Goal: Information Seeking & Learning: Learn about a topic

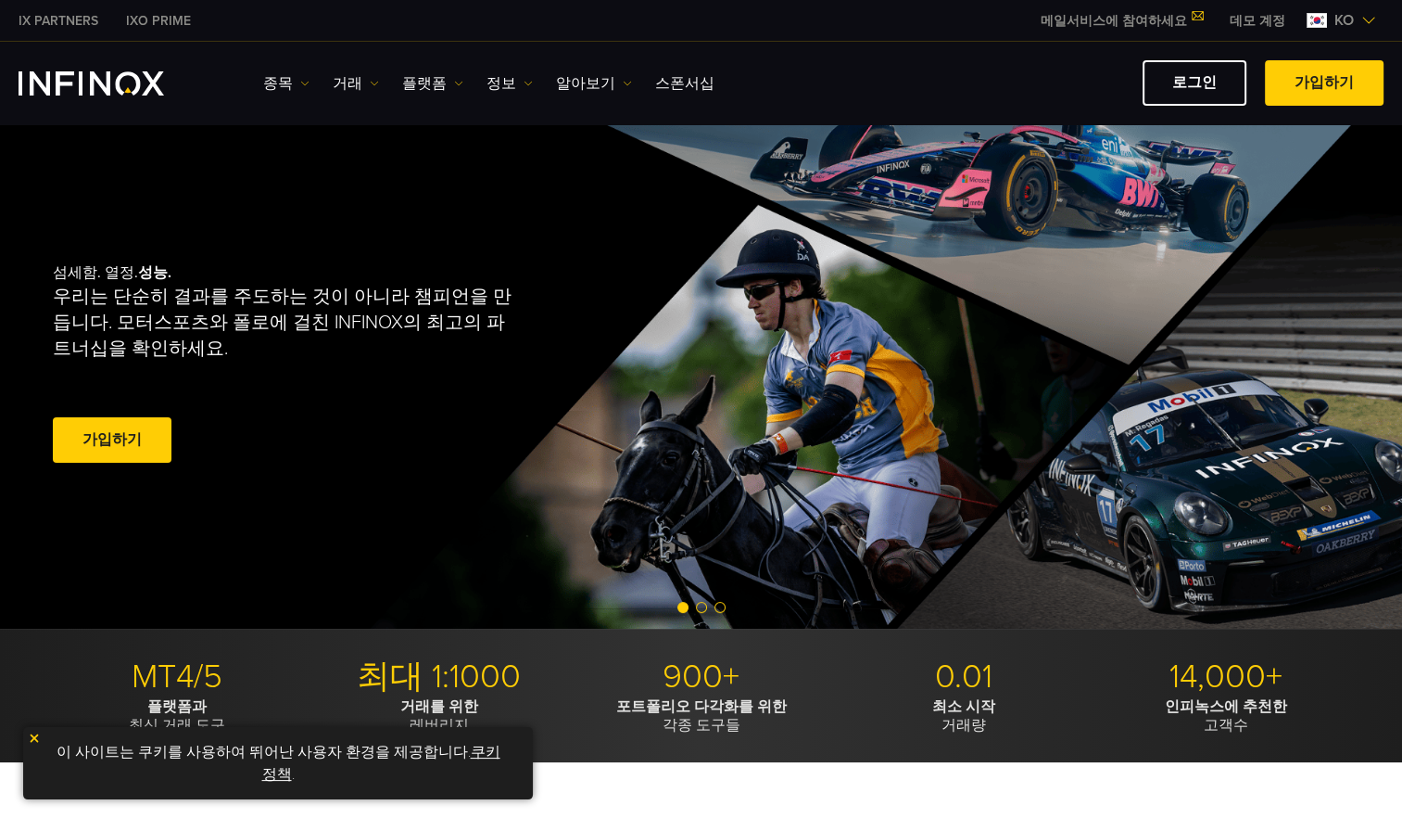
scroll to position [278, 0]
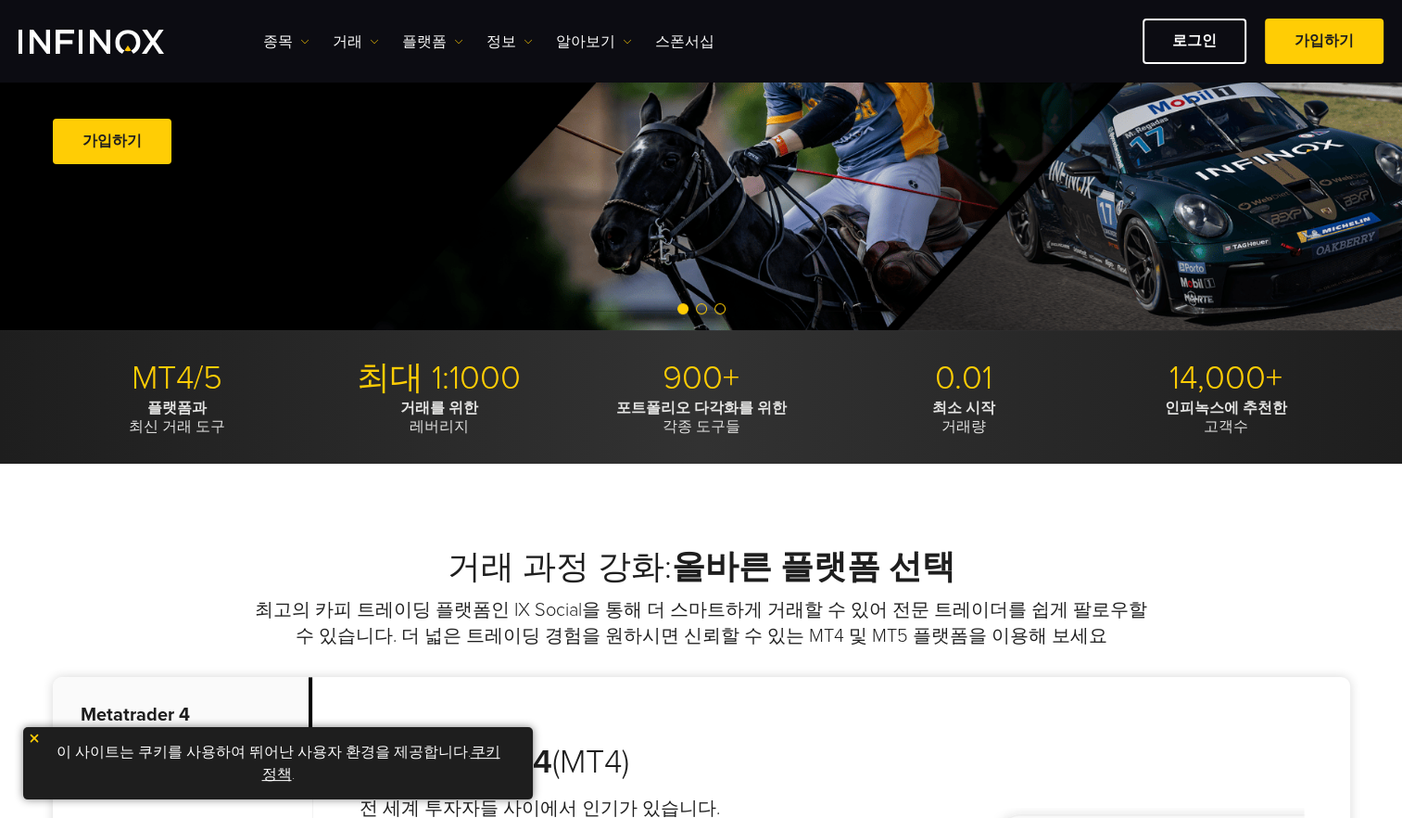
click at [701, 303] on span "Go to slide 2" at bounding box center [701, 308] width 11 height 11
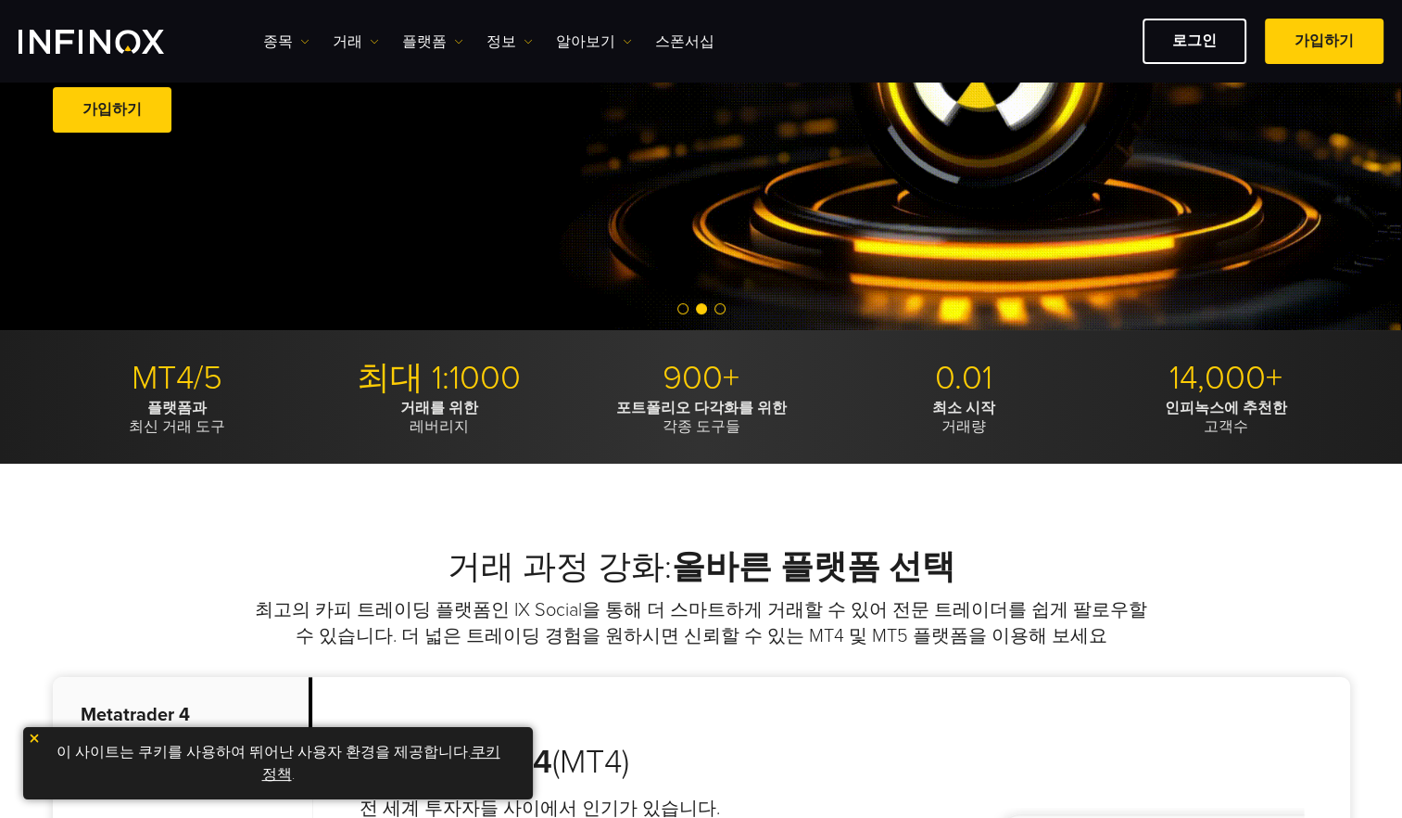
scroll to position [93, 0]
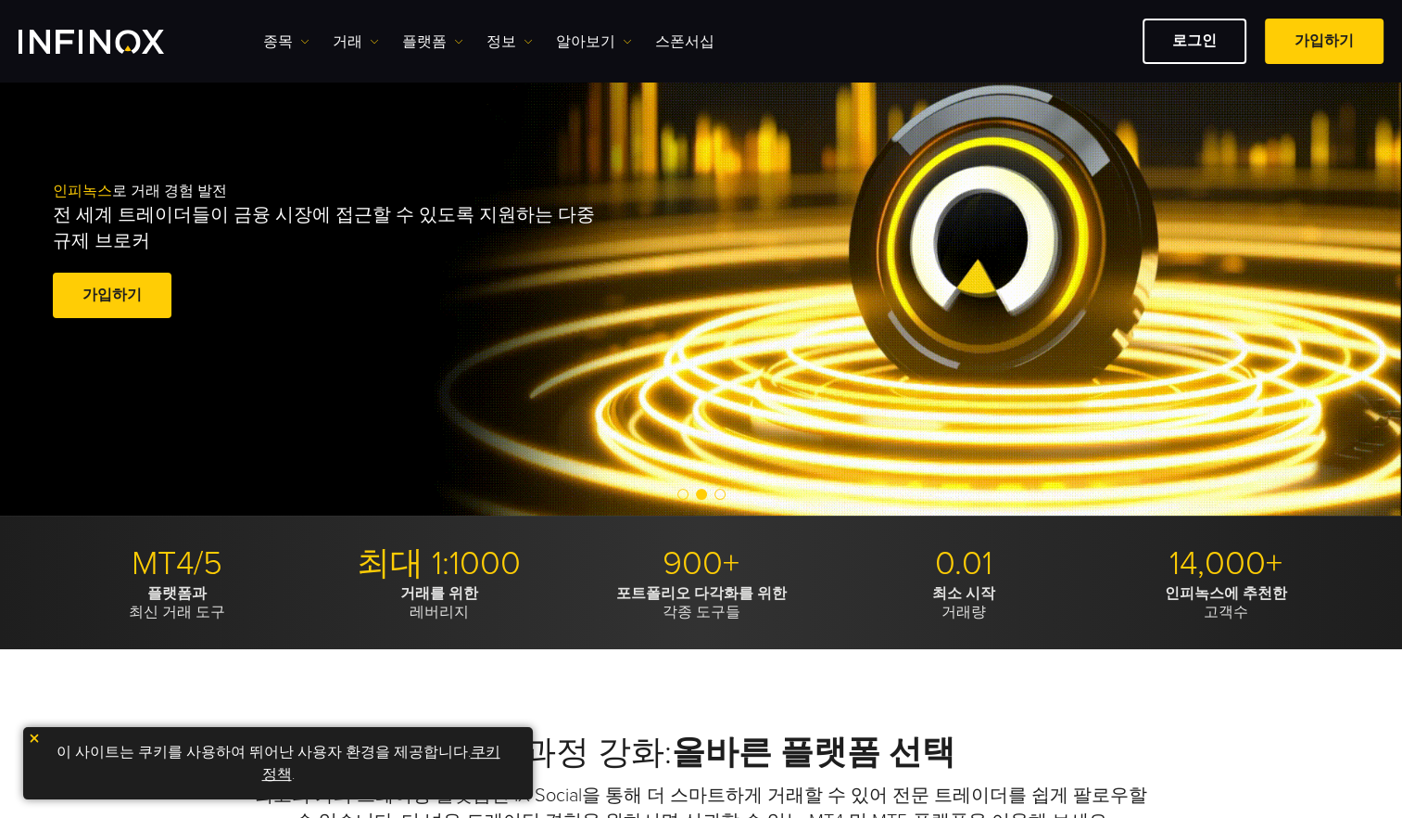
click at [720, 492] on span "Go to slide 3" at bounding box center [720, 494] width 11 height 11
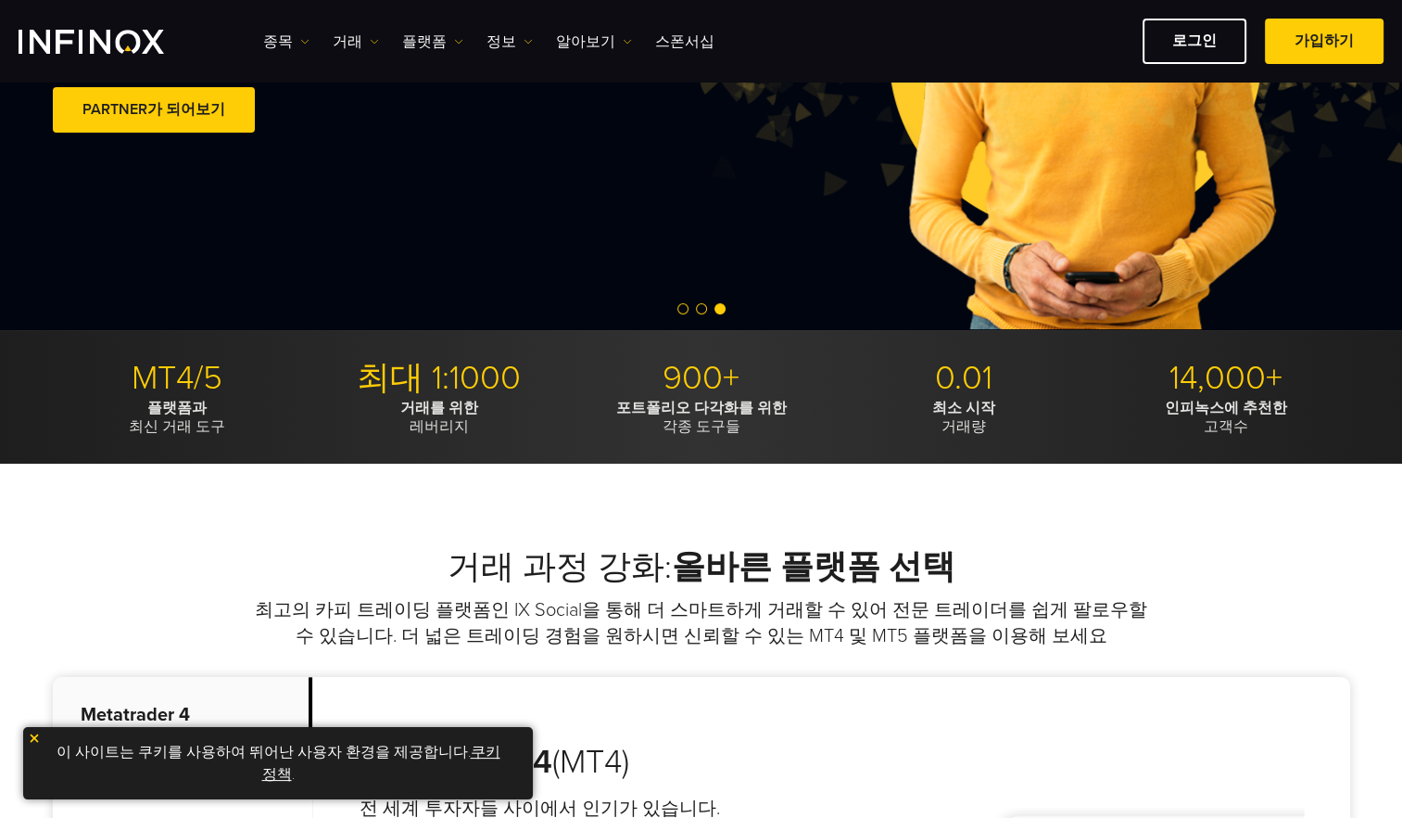
scroll to position [742, 0]
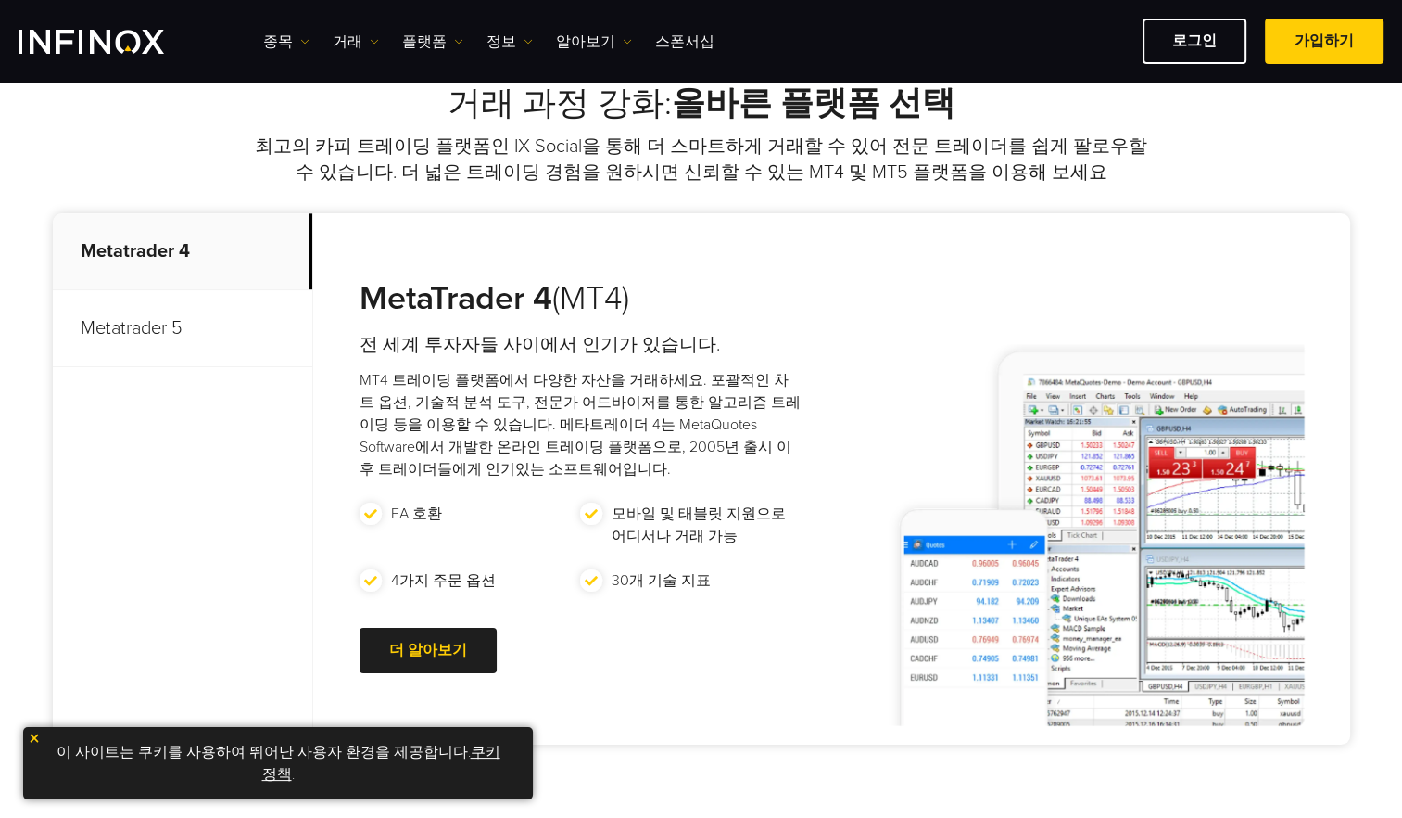
drag, startPoint x: 519, startPoint y: 381, endPoint x: 551, endPoint y: 388, distance: 32.4
click at [550, 388] on div "MetaTrader 4 (MT4) 전 세계 투자자들 사이에서 인기가 있습니다. MT4 트레이딩 플랫폼에서 다양한 자산을 거래하세요. 포괄적인 …" at bounding box center [562, 478] width 498 height 531
drag, startPoint x: 551, startPoint y: 388, endPoint x: 712, endPoint y: 492, distance: 191.8
click at [712, 492] on div "MetaTrader 4 (MT4) 전 세계 투자자들 사이에서 인기가 있습니다. MT4 트레이딩 플랫폼에서 다양한 자산을 거래하세요. 포괄적인 …" at bounding box center [562, 478] width 498 height 531
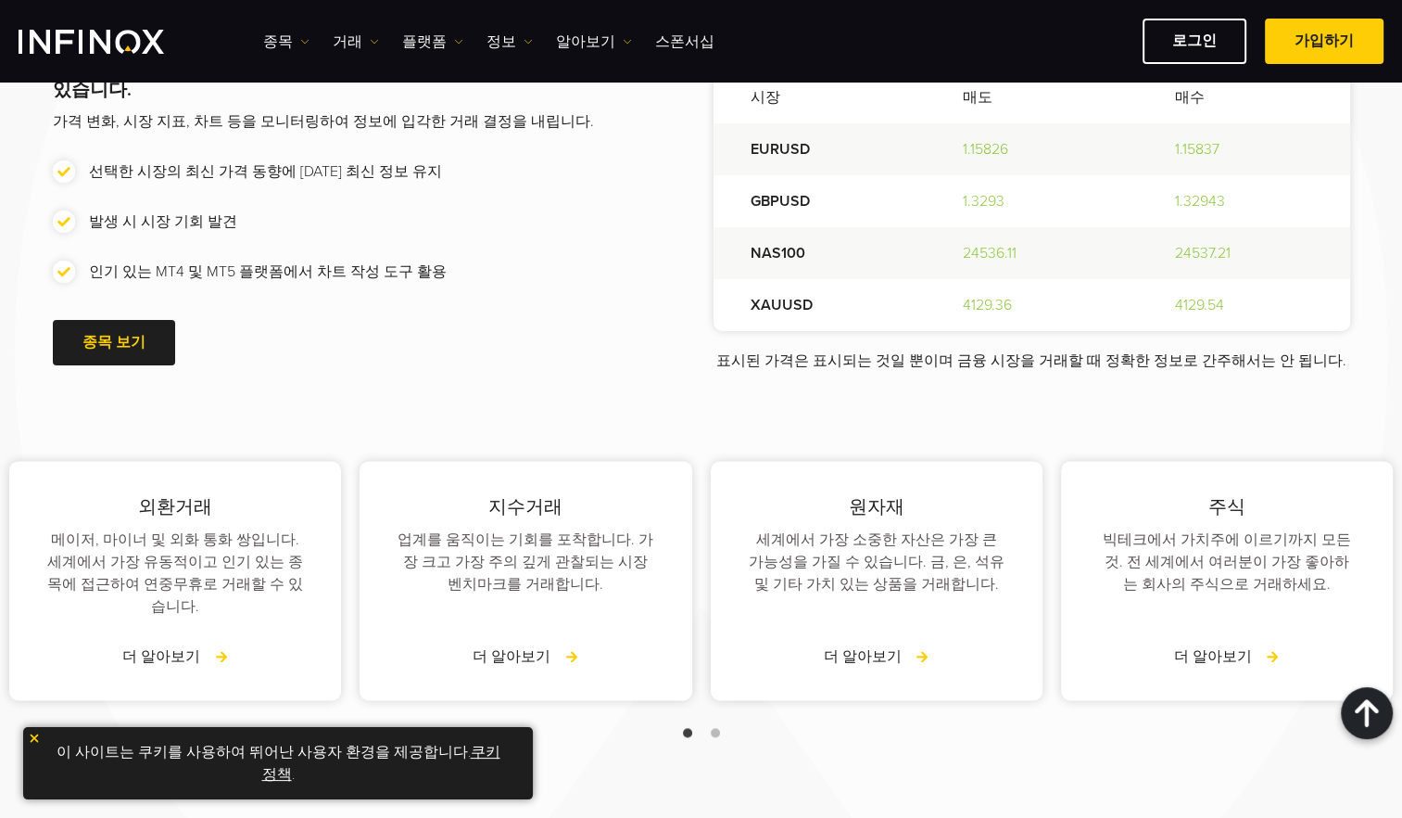
scroll to position [2410, 0]
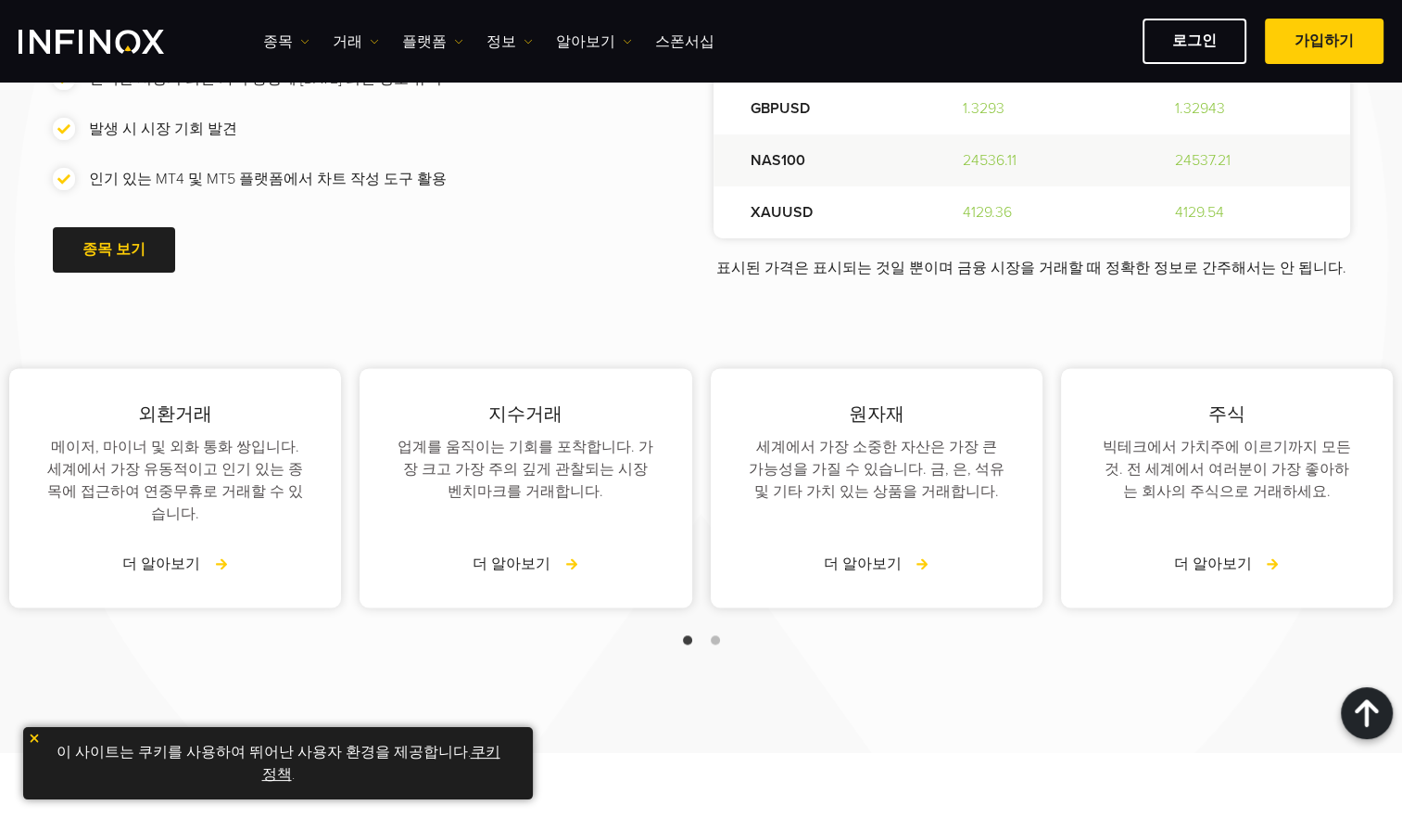
click at [716, 635] on span "Go to slide 2" at bounding box center [715, 639] width 9 height 9
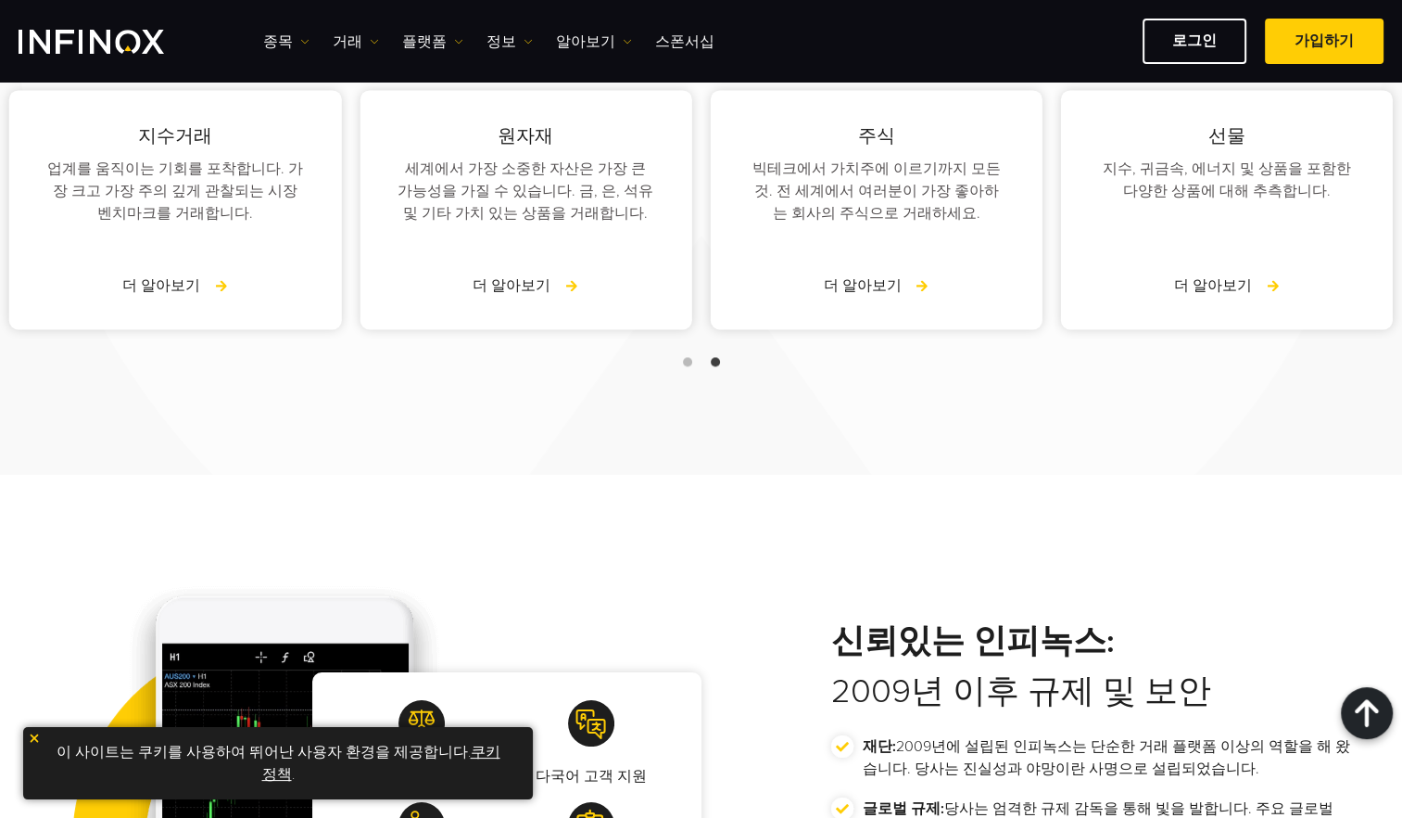
scroll to position [3059, 0]
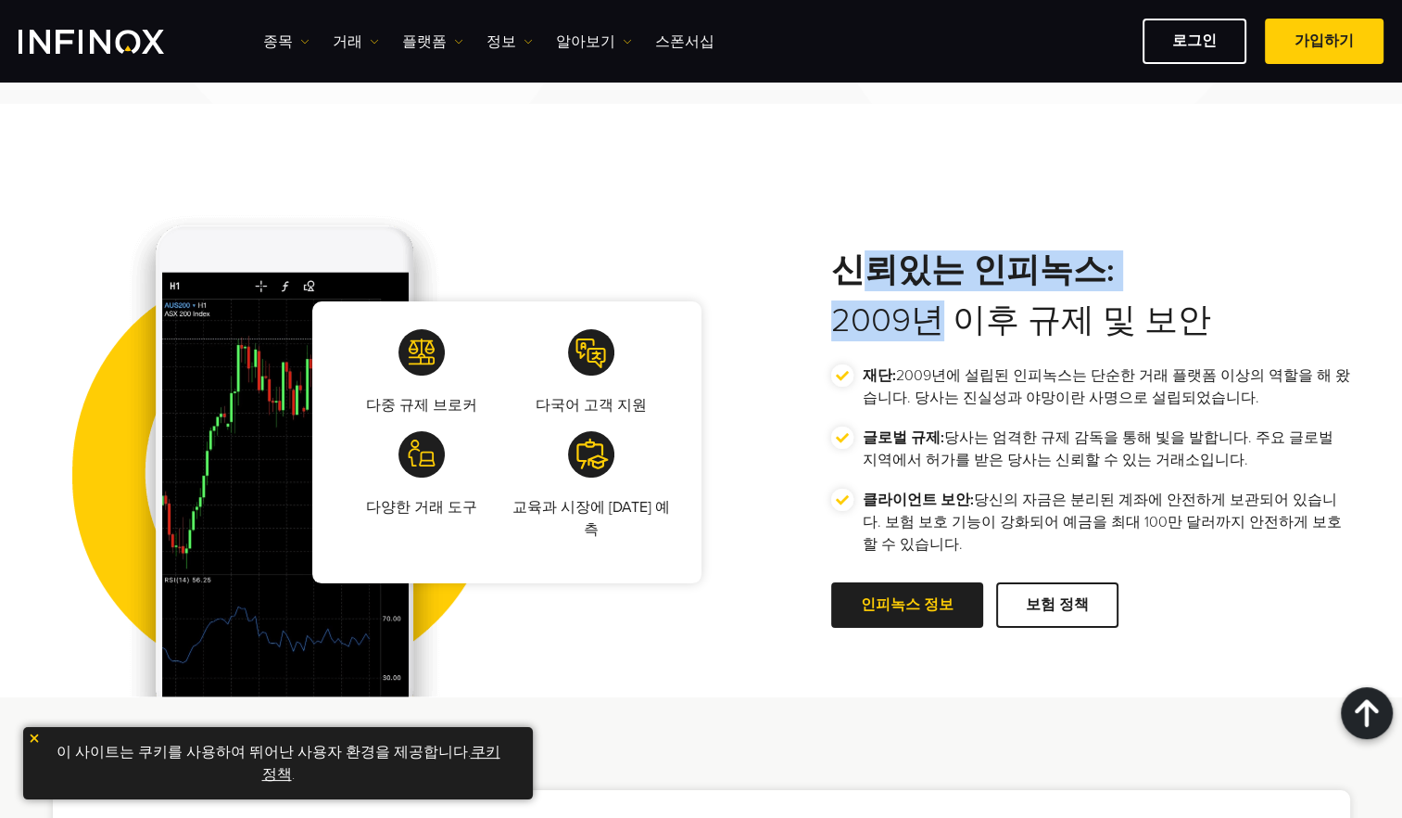
drag, startPoint x: 853, startPoint y: 288, endPoint x: 988, endPoint y: 395, distance: 172.3
click at [965, 370] on div "신뢰있는 인피녹스: 2009년 이후 규제 및 보안 재단: 2009년에 설립된 인피녹스는 단순한 거래 플랫폼 이상의 역할을 해 왔습니다. 당사는…" at bounding box center [1090, 442] width 519 height 384
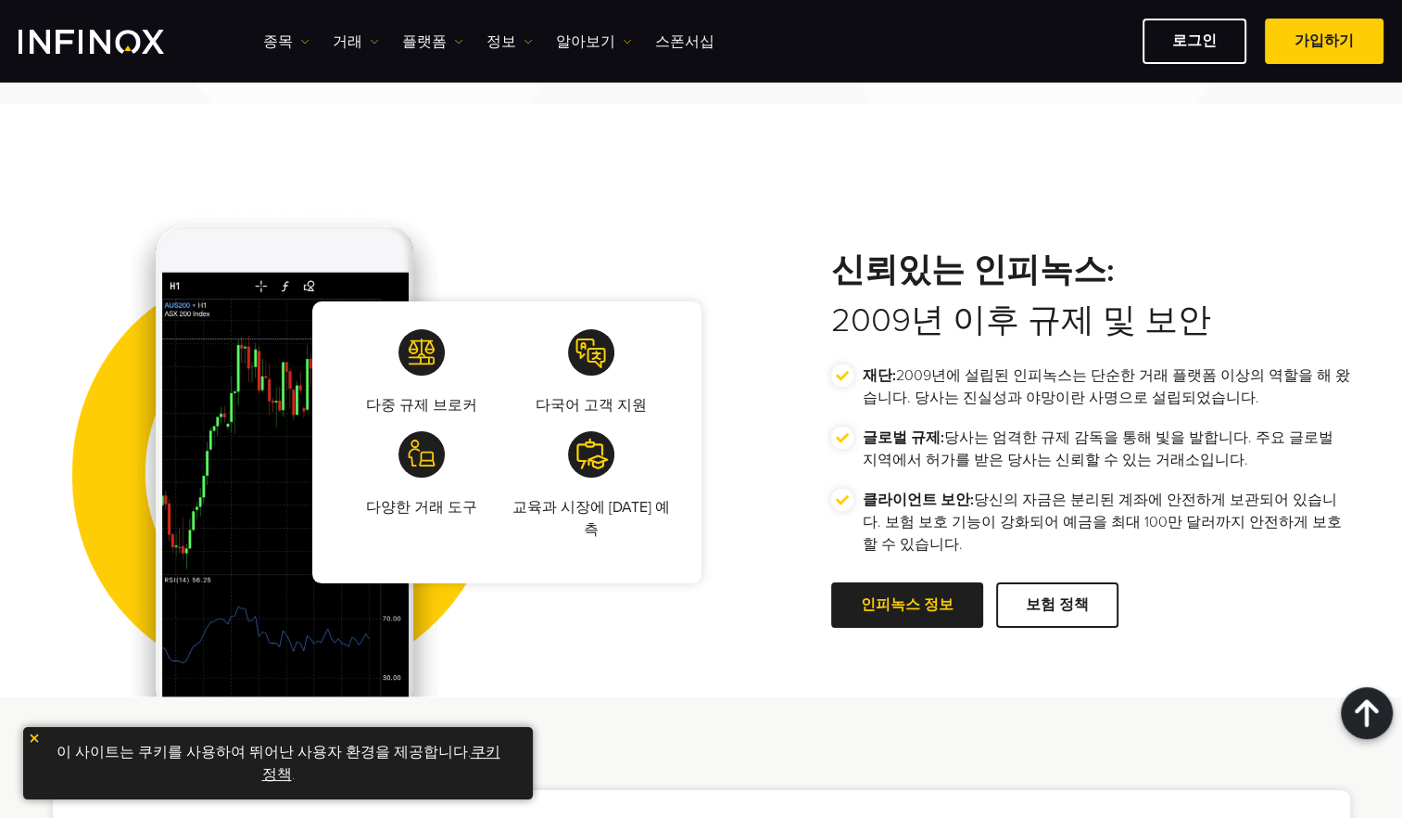
drag, startPoint x: 988, startPoint y: 395, endPoint x: 1116, endPoint y: 508, distance: 170.7
click at [1116, 508] on p "클라이언트 보안: 당신의 자금은 분리된 계좌에 안전하게 보관되어 있습니다. 보험 보호 기능이 강화되어 예금을 최대 100만 달러까지 안전하게 …" at bounding box center [1107, 522] width 488 height 67
click at [907, 604] on span at bounding box center [907, 604] width 0 height 0
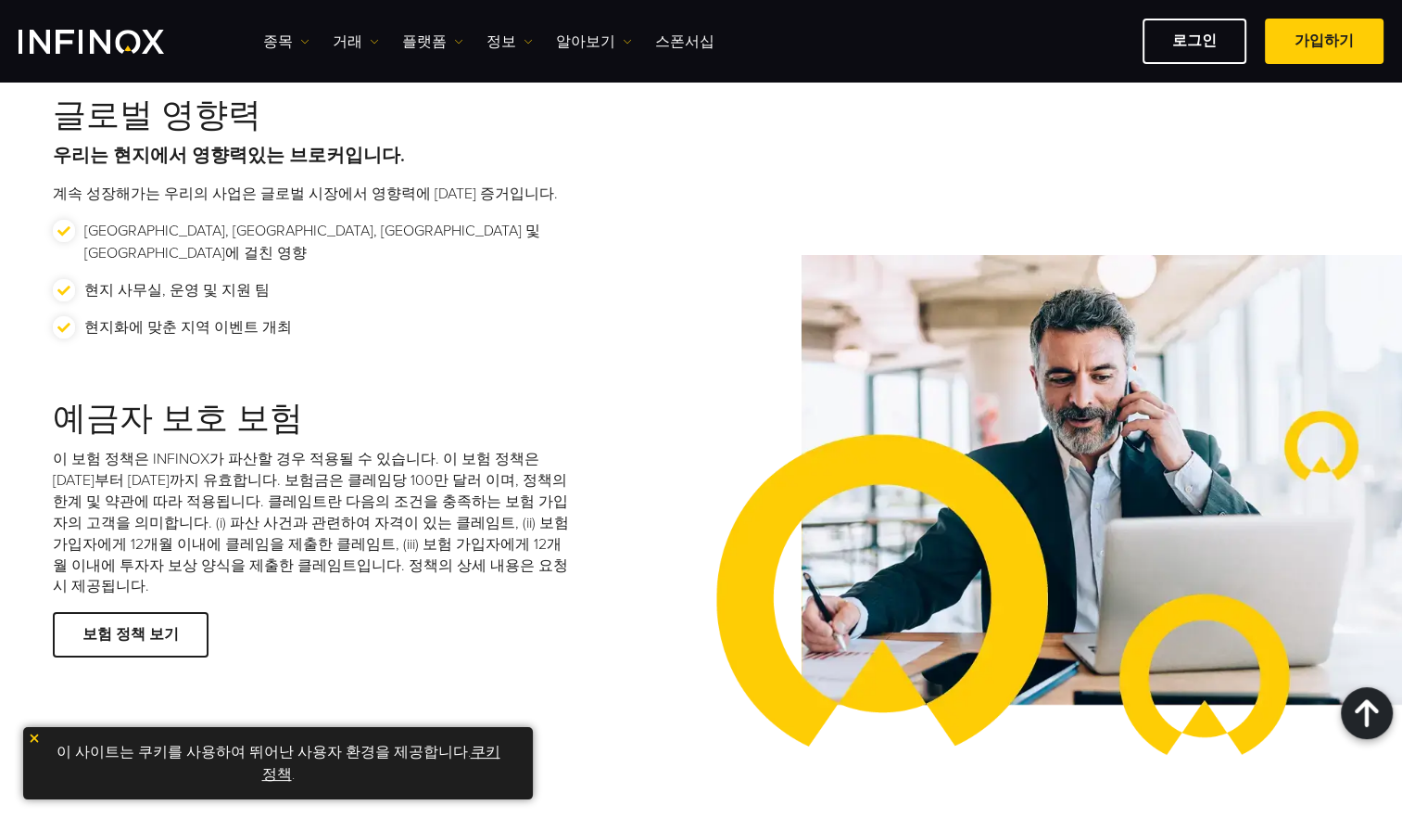
scroll to position [2317, 0]
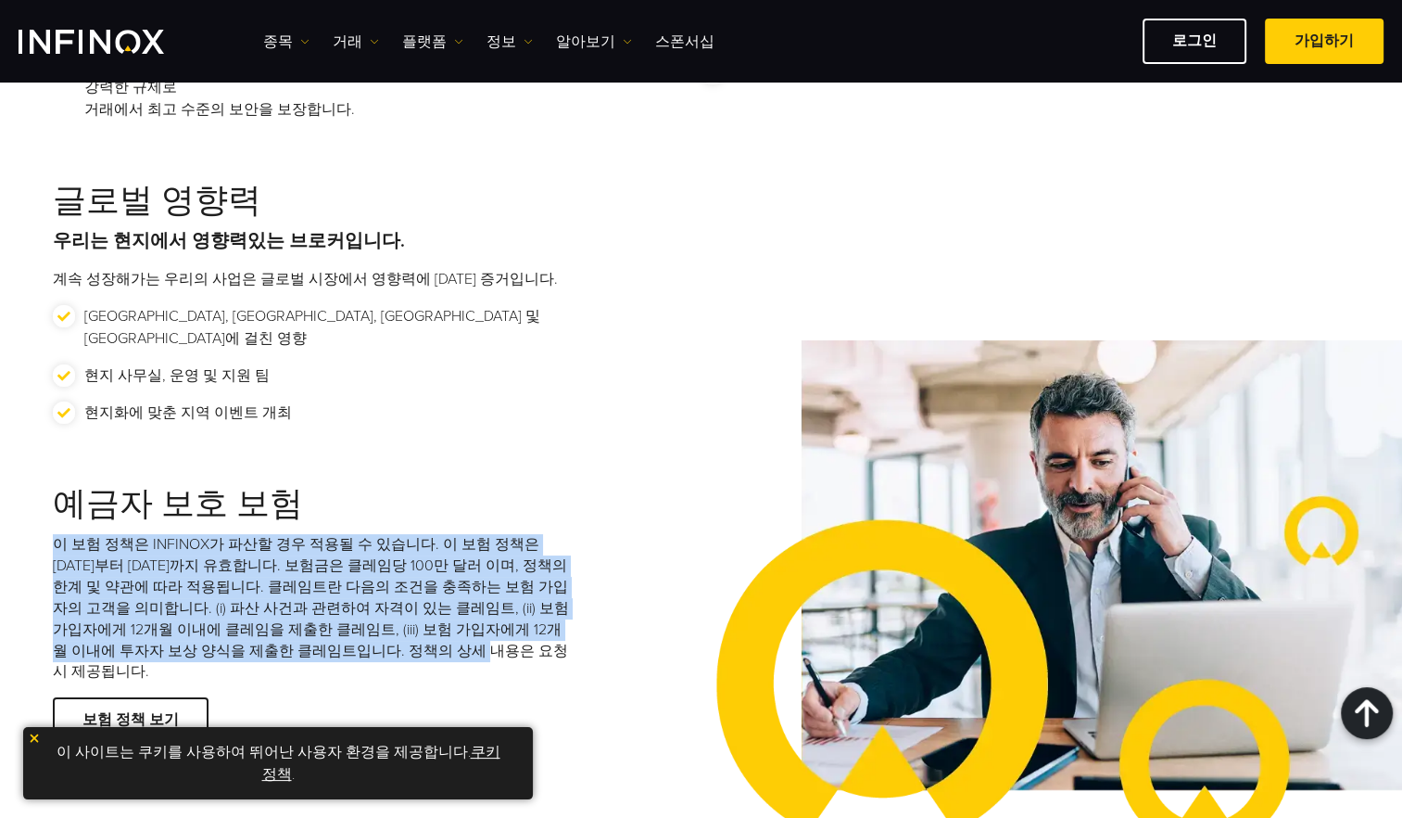
drag, startPoint x: 59, startPoint y: 519, endPoint x: 523, endPoint y: 642, distance: 479.6
click at [520, 635] on p "이 보험 정책은 INFINOX가 파산할 경우 적용될 수 있습니다. 이 보험 정책은 [DATE]부터 [DATE]까지 유효합니다. 보험금은 클레임…" at bounding box center [312, 608] width 519 height 148
click at [322, 554] on p "이 보험 정책은 INFINOX가 파산할 경우 적용될 수 있습니다. 이 보험 정책은 [DATE]부터 [DATE]까지 유효합니다. 보험금은 클레임…" at bounding box center [312, 608] width 519 height 148
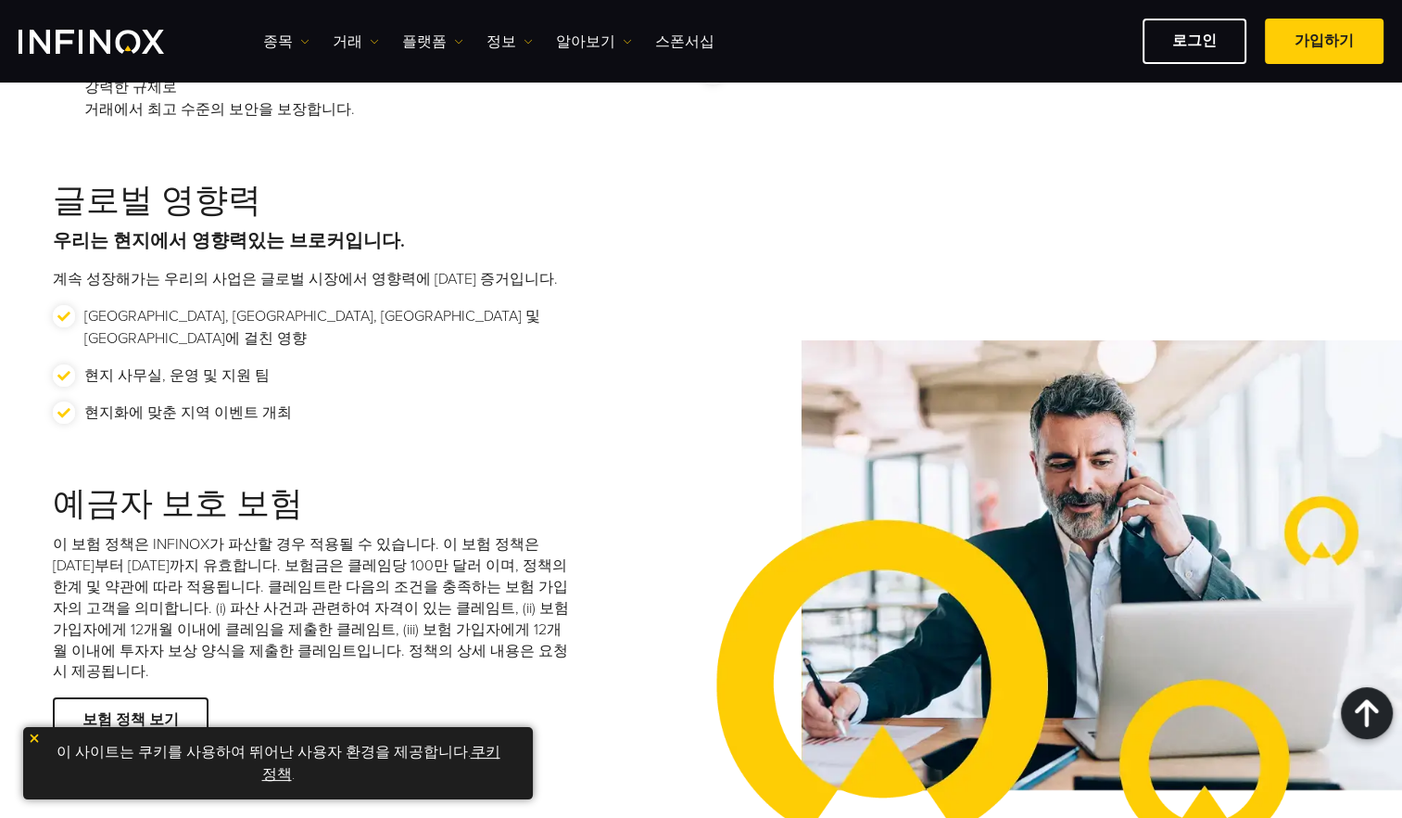
click at [354, 488] on h3 "예금자 보호 보험" at bounding box center [312, 505] width 519 height 40
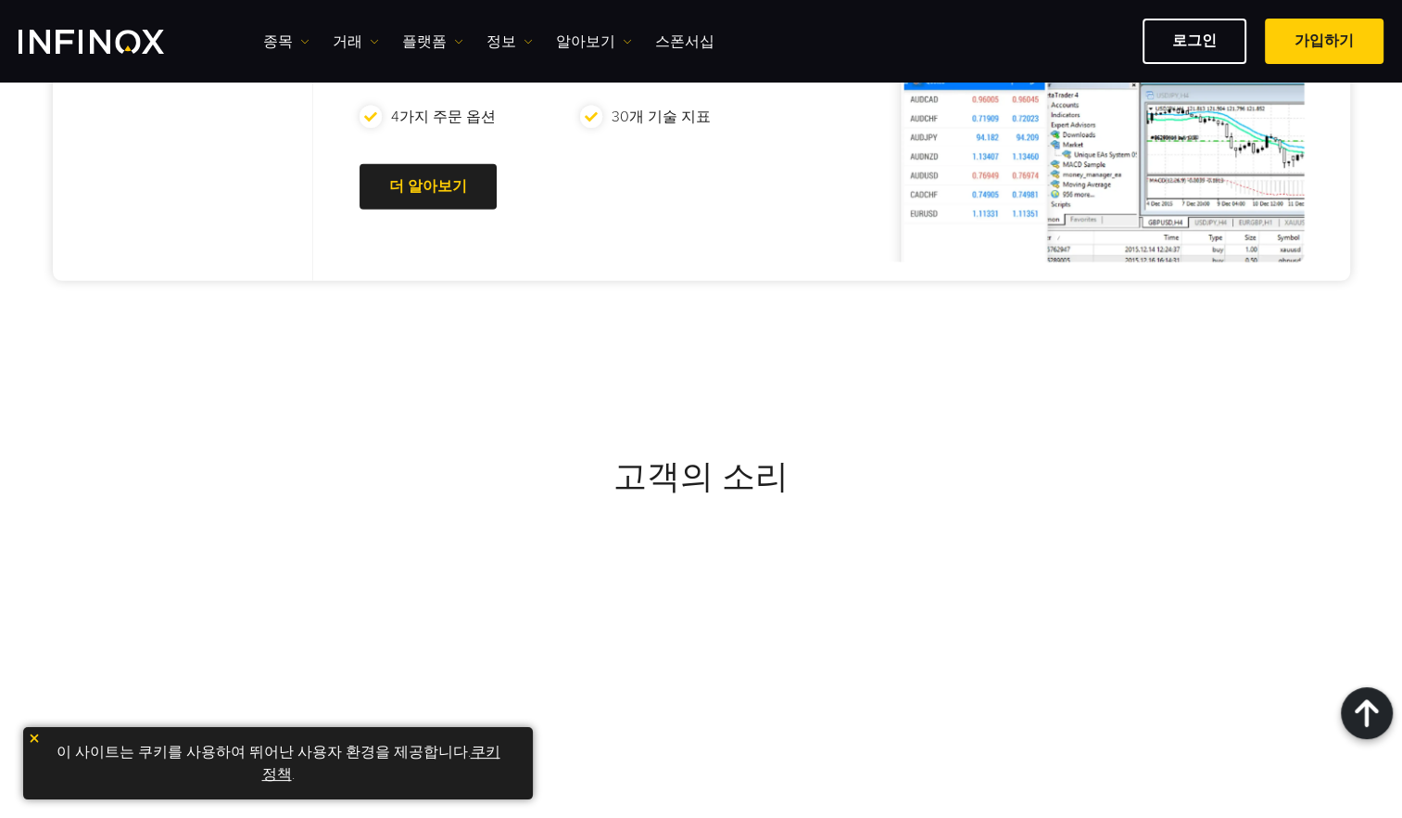
scroll to position [6526, 0]
drag, startPoint x: 98, startPoint y: 654, endPoint x: 355, endPoint y: 690, distance: 259.3
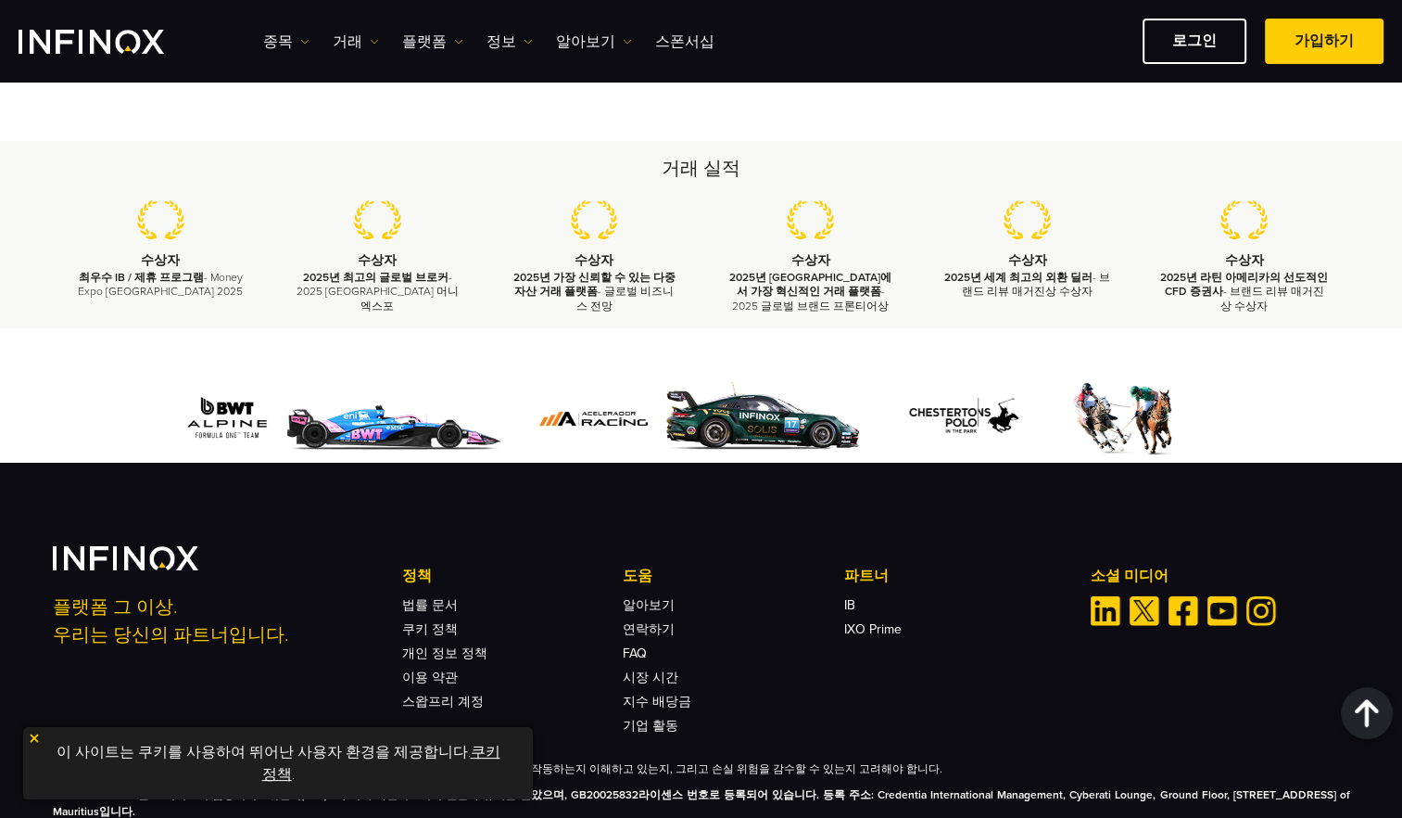
drag, startPoint x: 400, startPoint y: 716, endPoint x: 469, endPoint y: 717, distance: 68.6
drag, startPoint x: 44, startPoint y: 669, endPoint x: 947, endPoint y: 692, distance: 903.1
click at [963, 692] on div "플랫폼 그 이상. 우리는 당신의 파트너입니다. 정책 법률 문서 쿠키 정책 개인 정보 정책 이용 약관 FAQ" at bounding box center [701, 707] width 1335 height 325
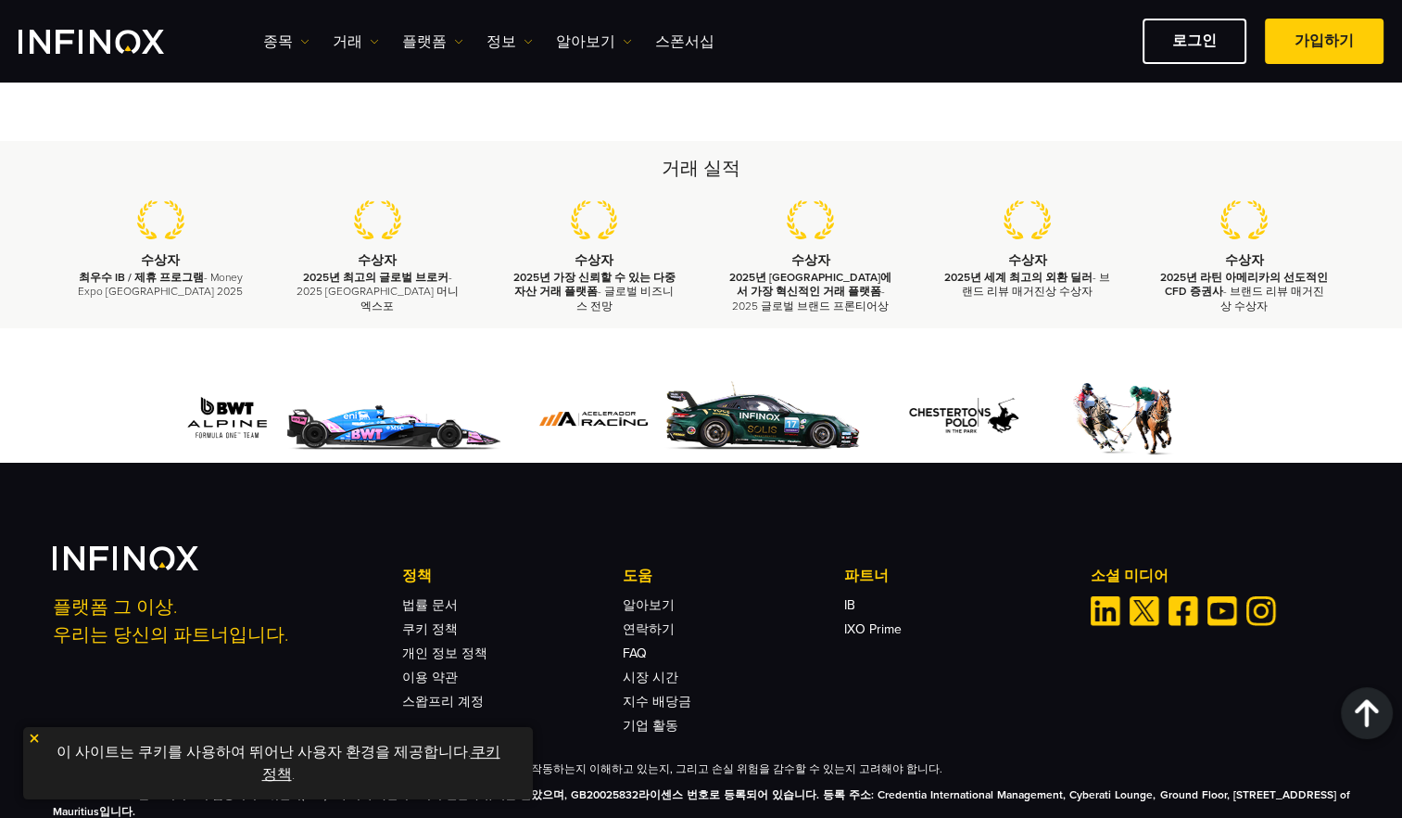
drag, startPoint x: 947, startPoint y: 692, endPoint x: 832, endPoint y: 702, distance: 115.4
click at [832, 759] on div "파생상품은 복잡한 도구이며 레버리지로 인해 빠르게 손실될 위험이 높습니다. 파생상품이 어떻게 작동하는지 이해하고 있는지, 그리고 손실 위험을 …" at bounding box center [702, 814] width 1298 height 111
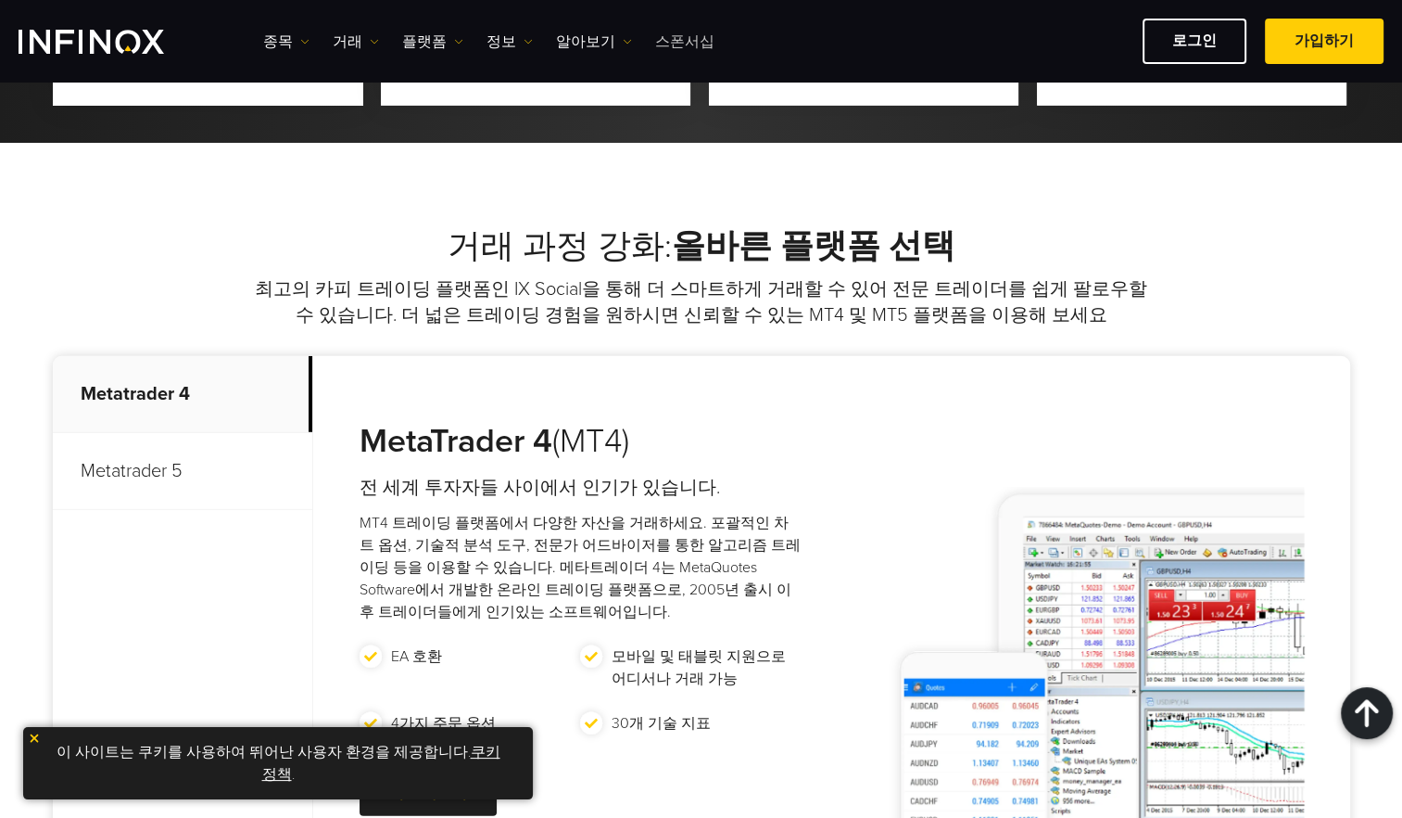
scroll to position [4579, 0]
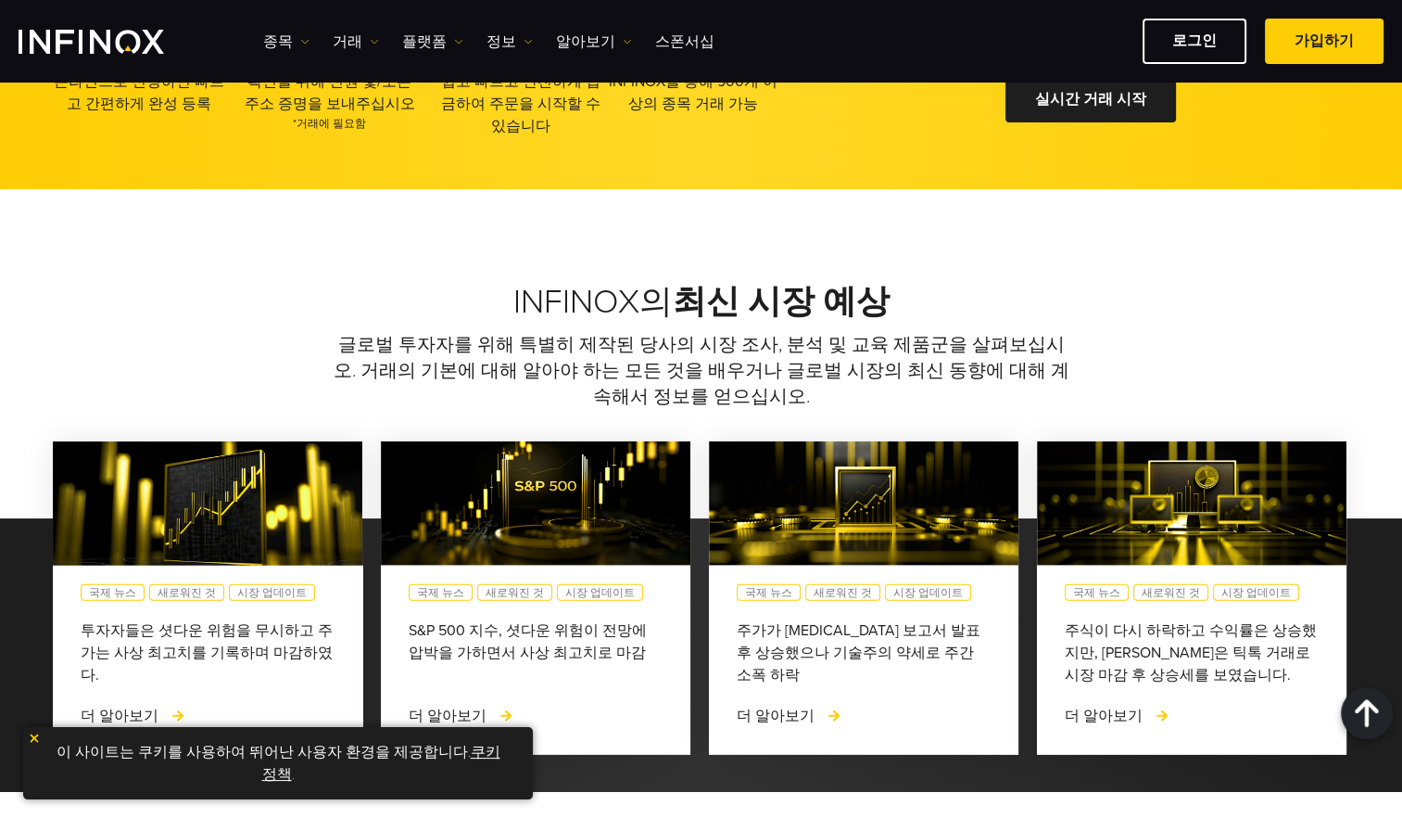
click at [717, 29] on div "종목 종목 계정 자금 유치 데모" at bounding box center [823, 41] width 1121 height 45
click at [694, 43] on link "스폰서십" at bounding box center [684, 42] width 59 height 22
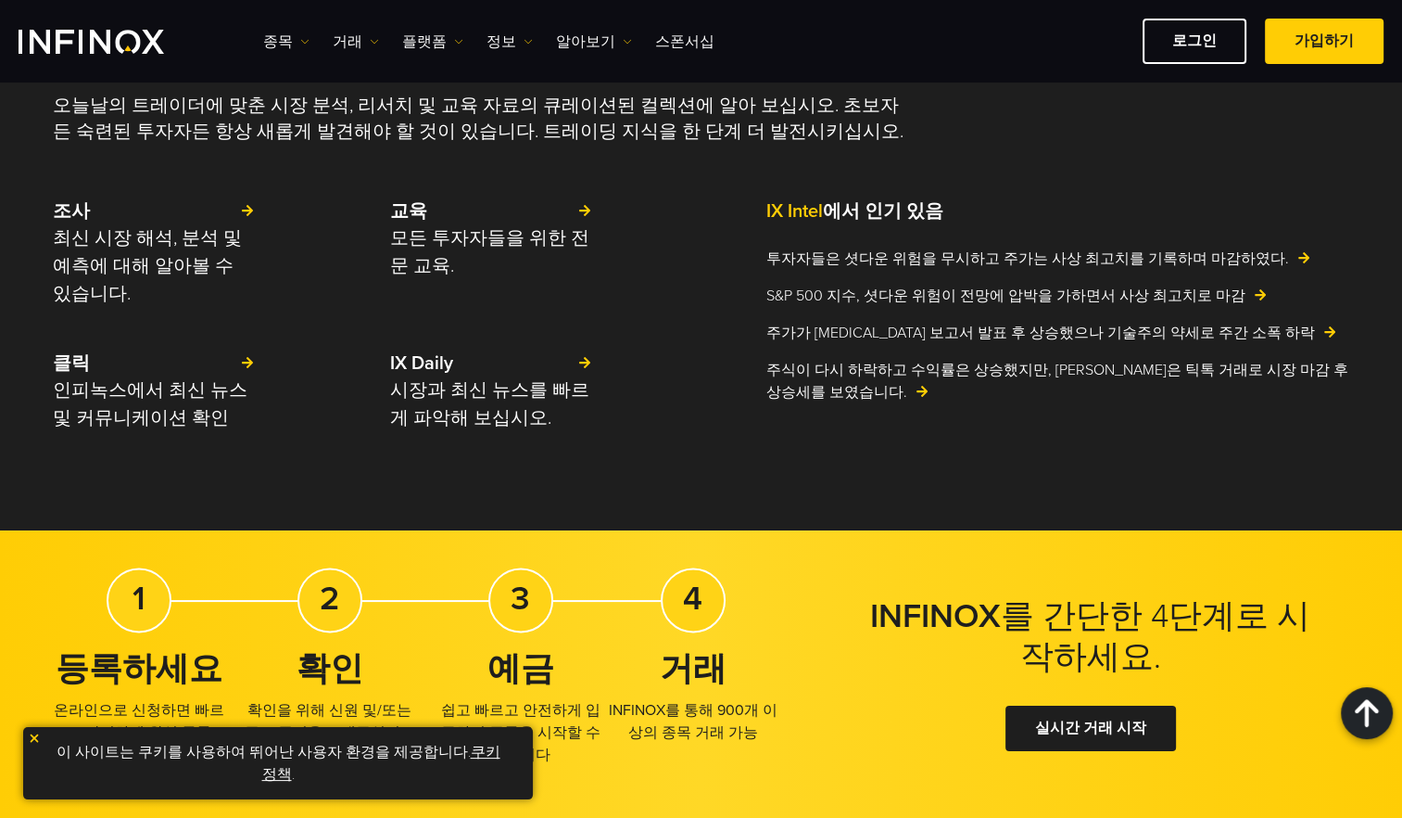
scroll to position [3050, 0]
